Goal: Navigation & Orientation: Find specific page/section

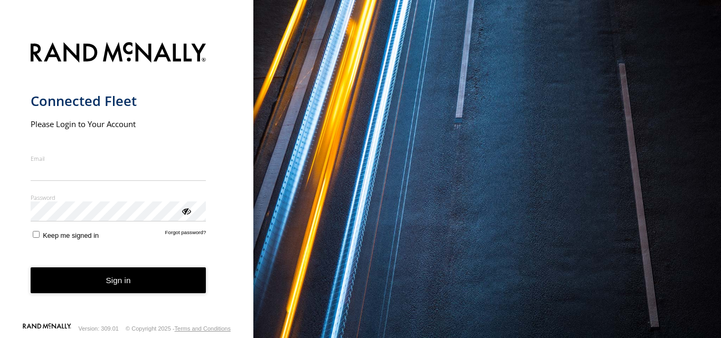
type input "**********"
click at [116, 288] on button "Sign in" at bounding box center [119, 280] width 176 height 26
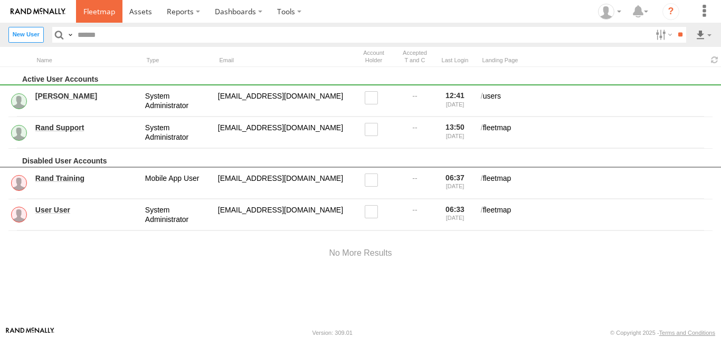
click at [90, 13] on span at bounding box center [99, 11] width 32 height 10
